Goal: Task Accomplishment & Management: Use online tool/utility

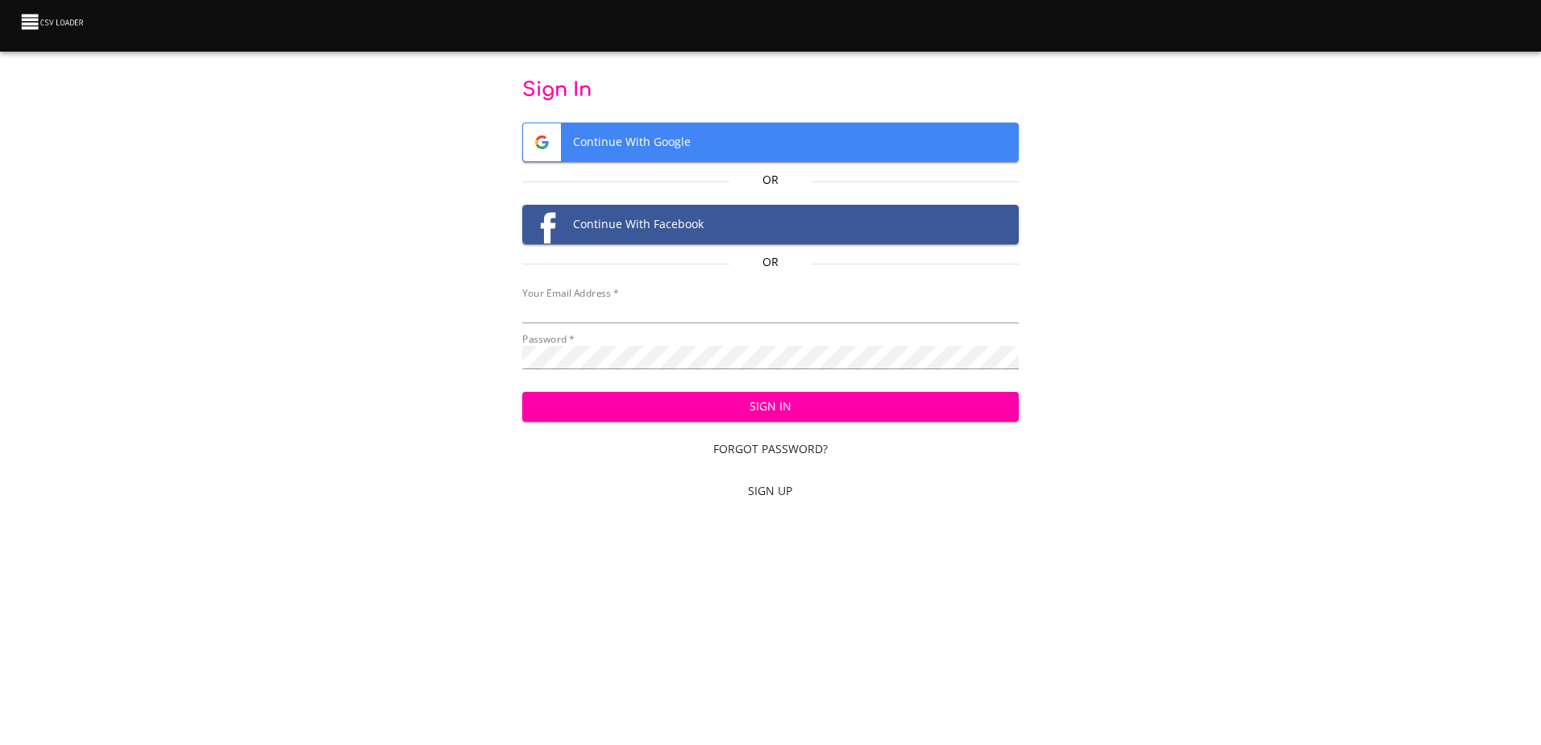
type input "[EMAIL_ADDRESS][DOMAIN_NAME]"
click at [825, 410] on span "Sign In" at bounding box center [770, 407] width 471 height 20
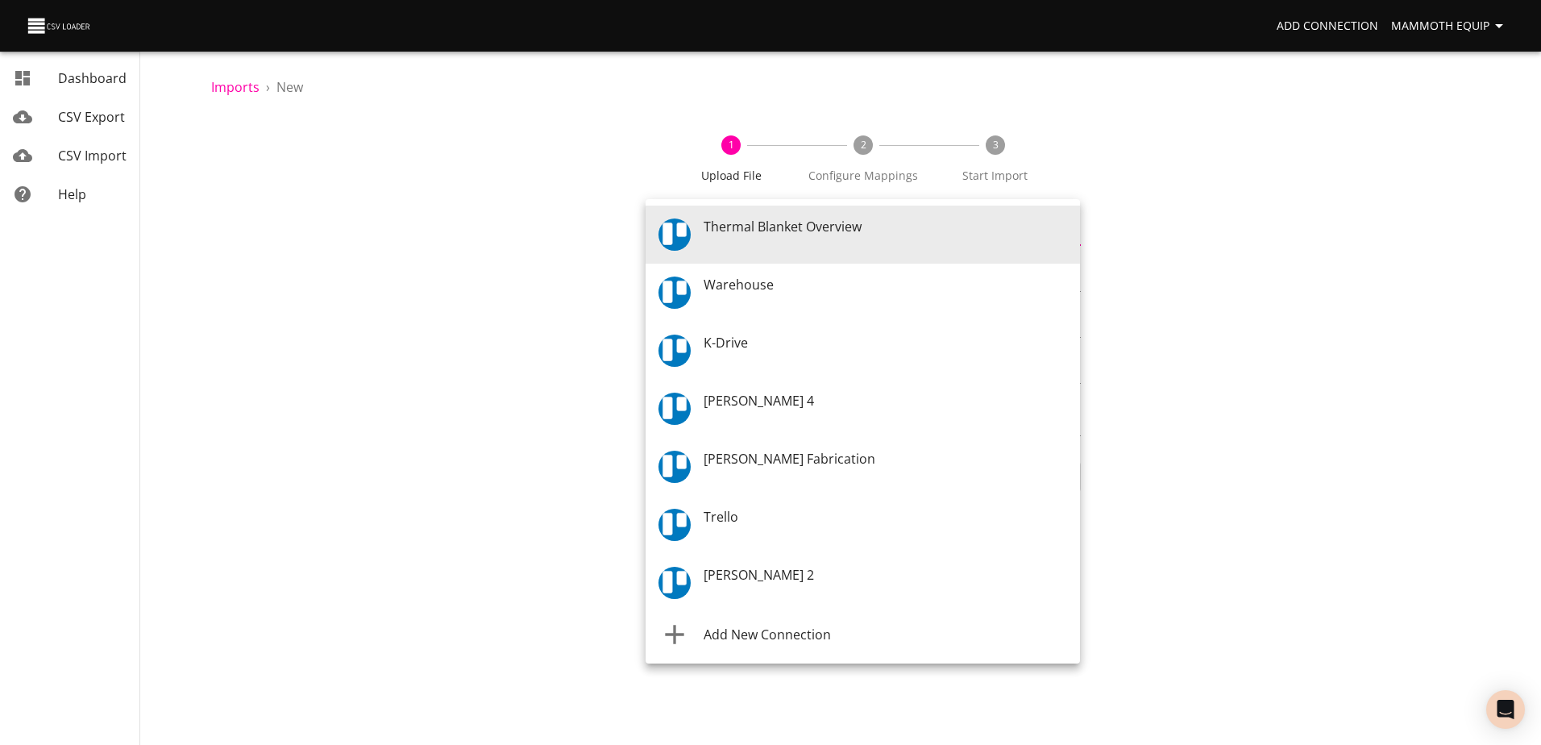
click at [1073, 235] on body "Add Connection Mammoth Equip Dashboard CSV Export CSV Import Help Imports › New…" at bounding box center [770, 372] width 1541 height 745
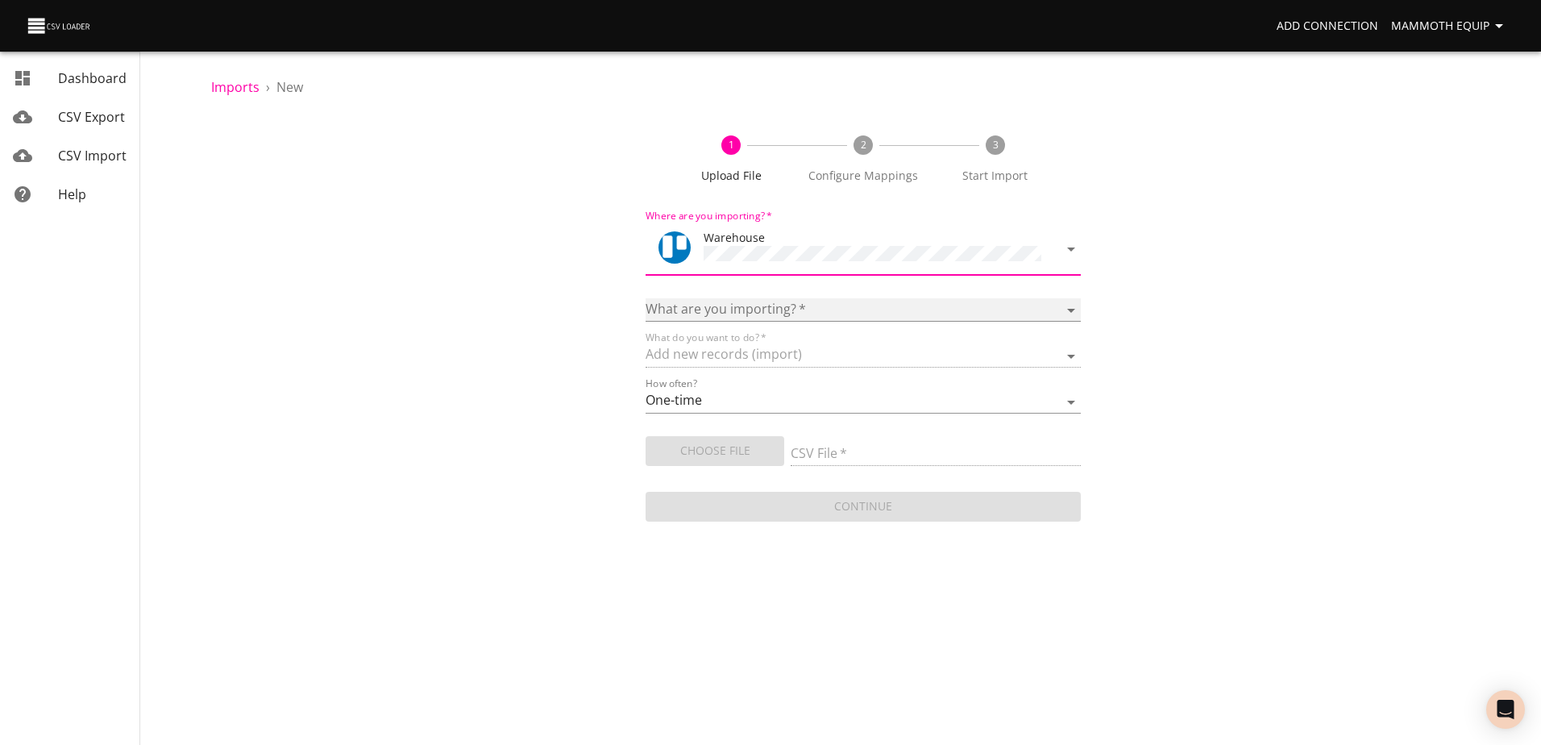
click at [1070, 307] on select "Boards Cards Checkitems Checklists" at bounding box center [863, 309] width 434 height 23
select select "cards"
click at [646, 298] on select "Boards Cards Checkitems Checklists" at bounding box center [863, 309] width 434 height 23
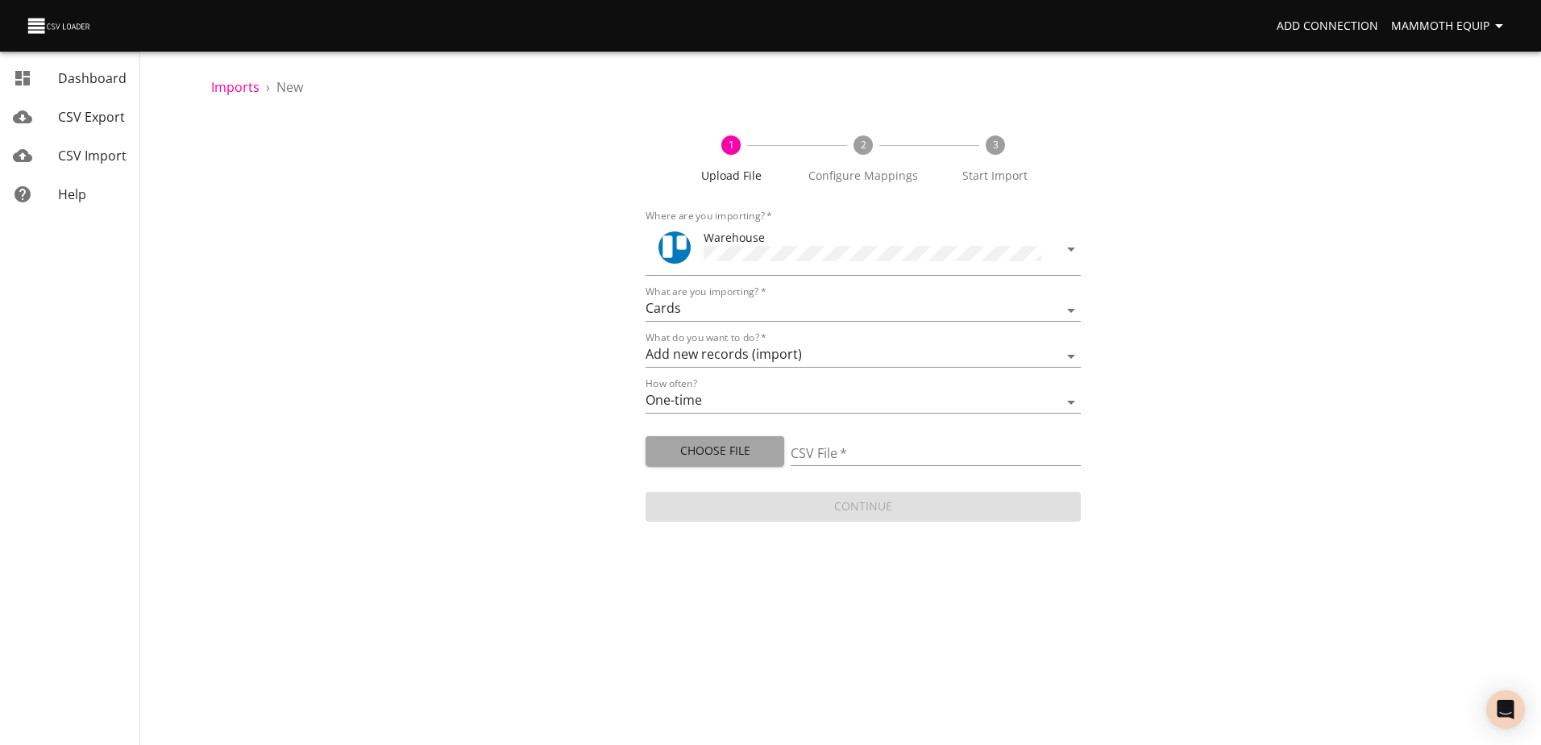
click at [717, 450] on span "Choose File" at bounding box center [715, 451] width 113 height 20
type input "Import1.xlsx"
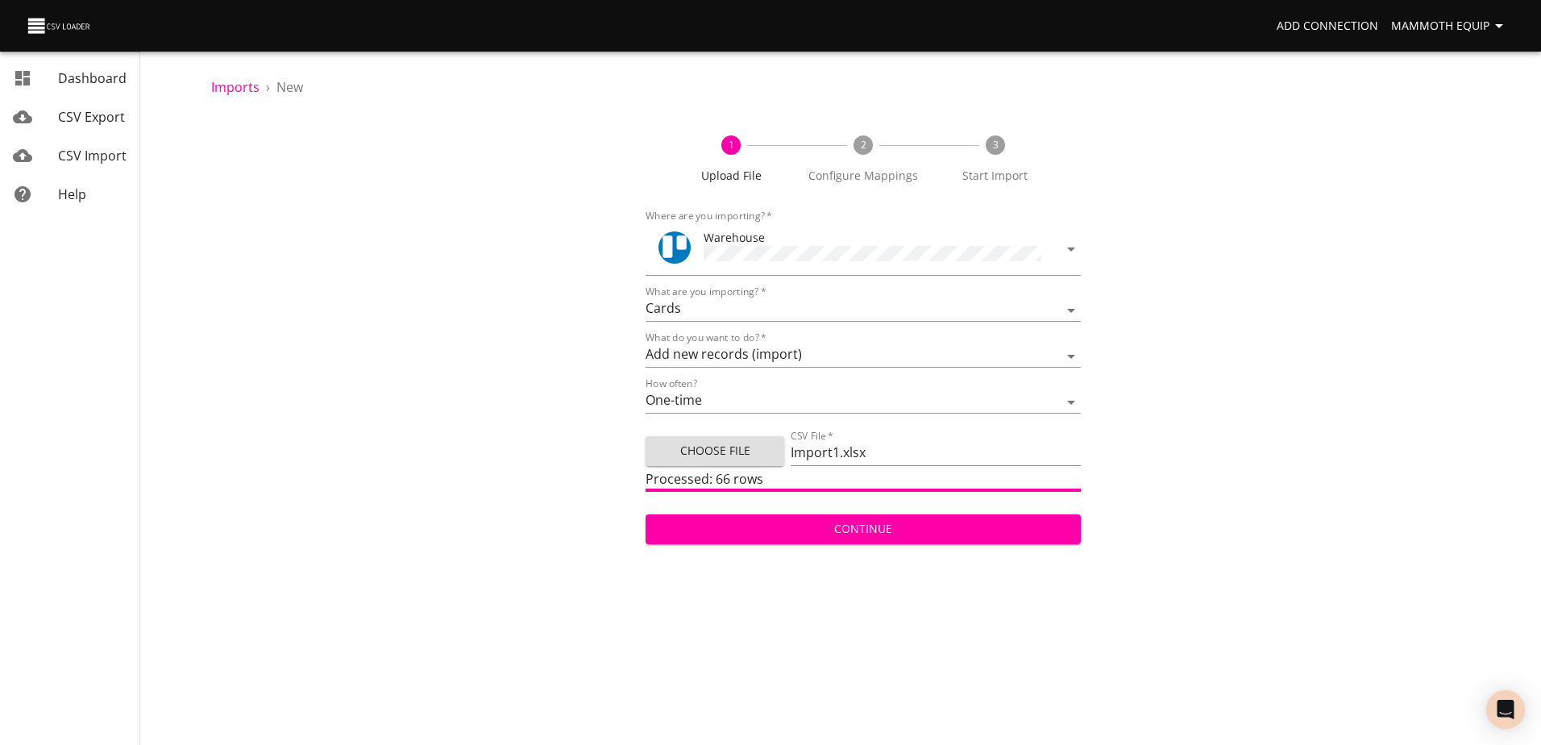
click at [906, 521] on span "Continue" at bounding box center [863, 529] width 409 height 20
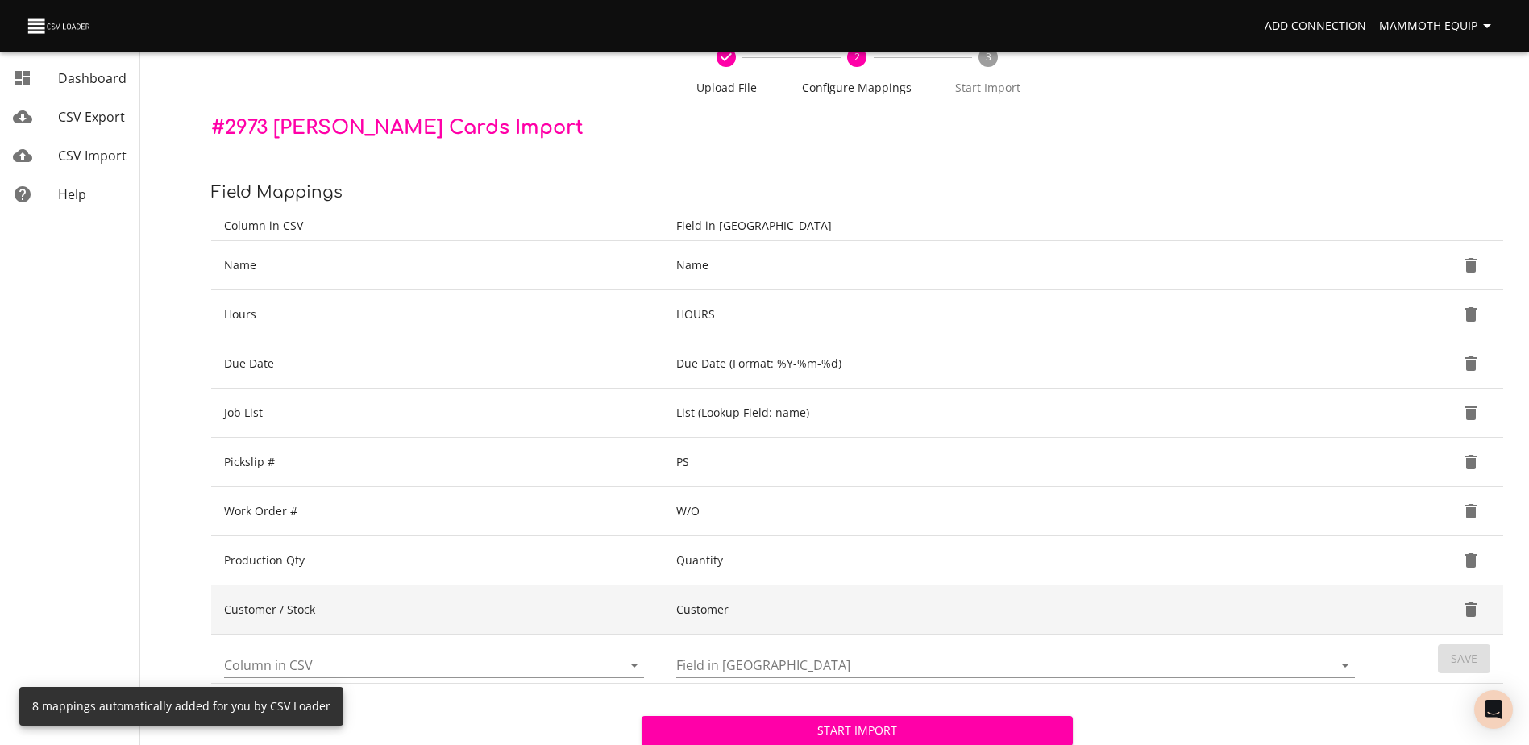
scroll to position [170, 0]
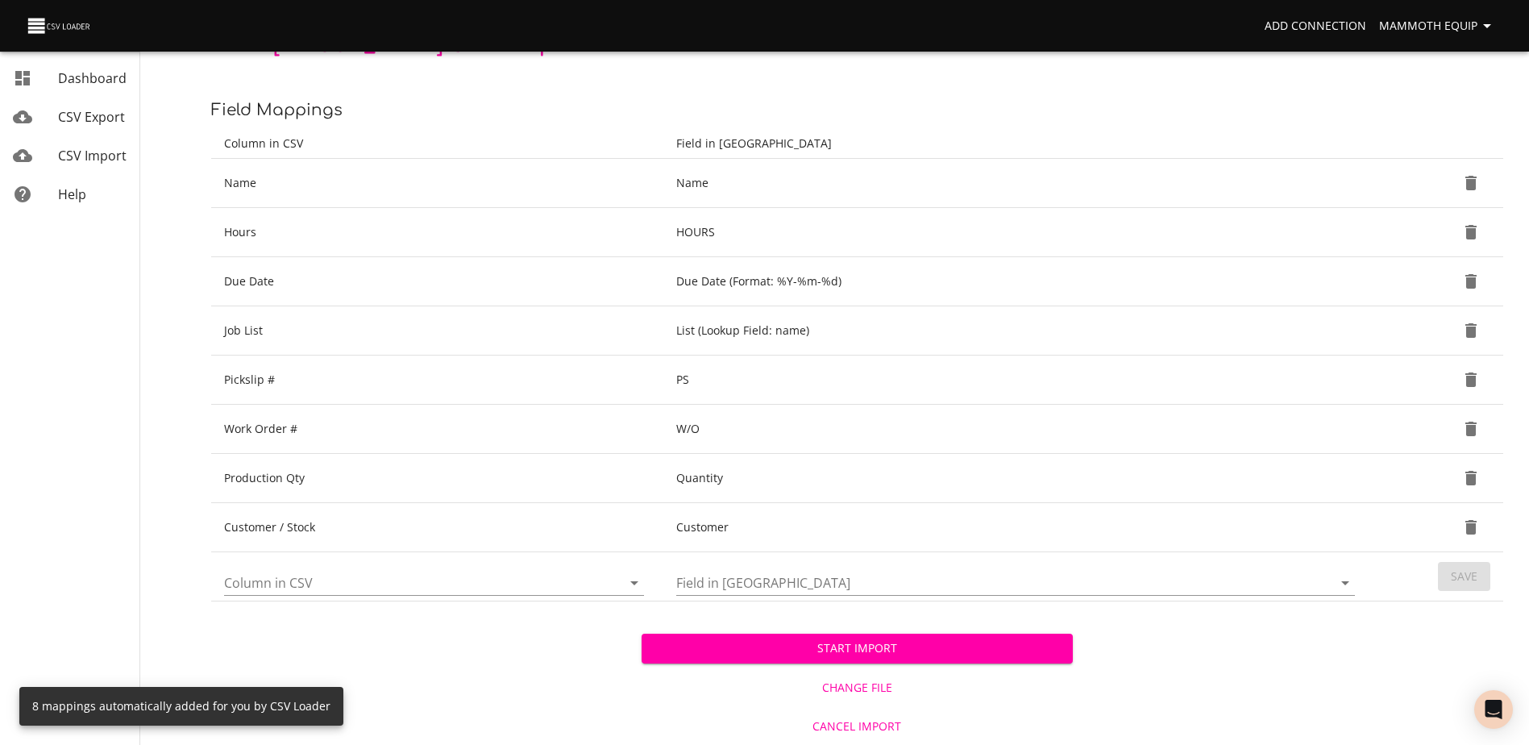
click at [704, 654] on span "Start Import" at bounding box center [856, 648] width 405 height 20
